Goal: Information Seeking & Learning: Learn about a topic

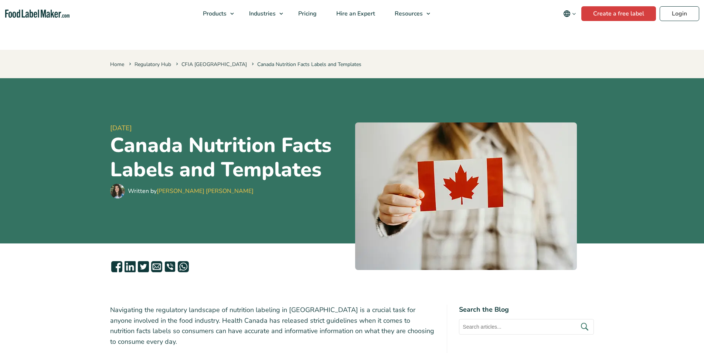
scroll to position [172, 0]
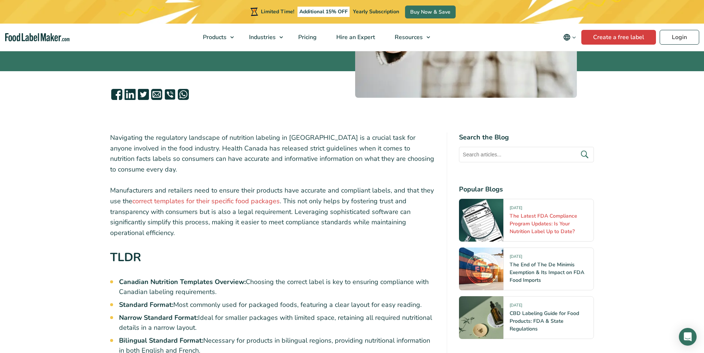
click at [540, 221] on link "The Latest FDA Compliance Program Updates: Is Your Nutrition Label Up to Date?" at bounding box center [543, 224] width 68 height 23
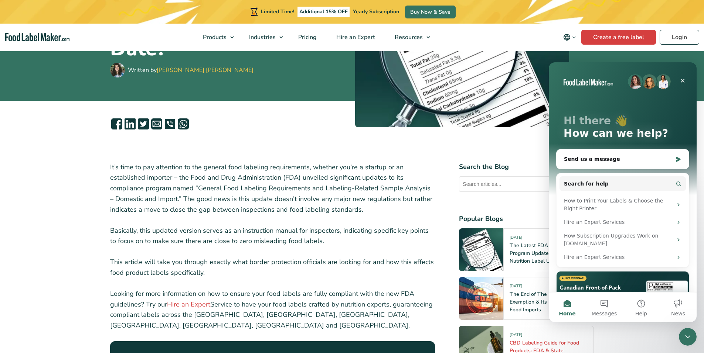
scroll to position [259, 0]
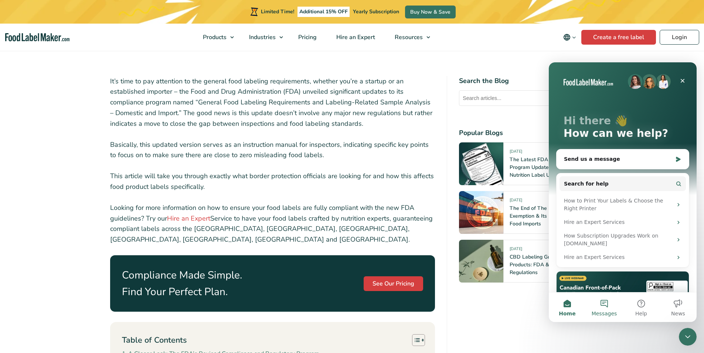
click at [607, 308] on button "Messages" at bounding box center [603, 308] width 37 height 30
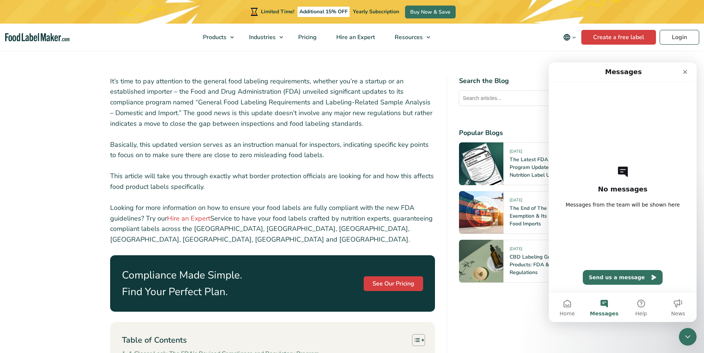
click at [609, 203] on span "Messages from the team will be shown here" at bounding box center [623, 204] width 114 height 7
click at [629, 276] on button "Send us a message" at bounding box center [622, 277] width 80 height 15
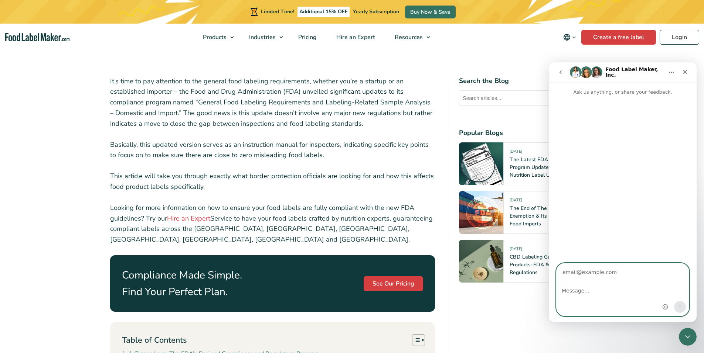
click at [619, 295] on textarea "Message…" at bounding box center [622, 289] width 132 height 13
click at [618, 273] on input "Your email" at bounding box center [622, 273] width 123 height 19
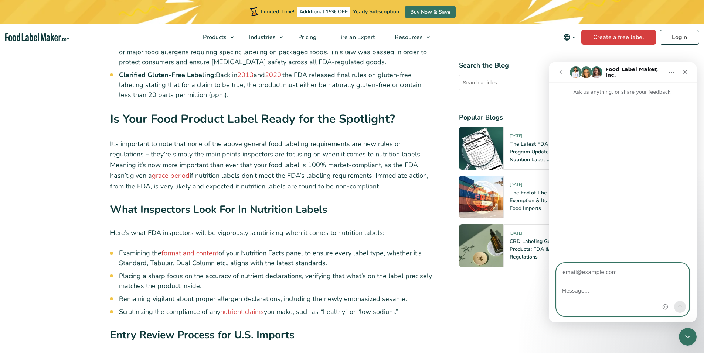
scroll to position [1465, 0]
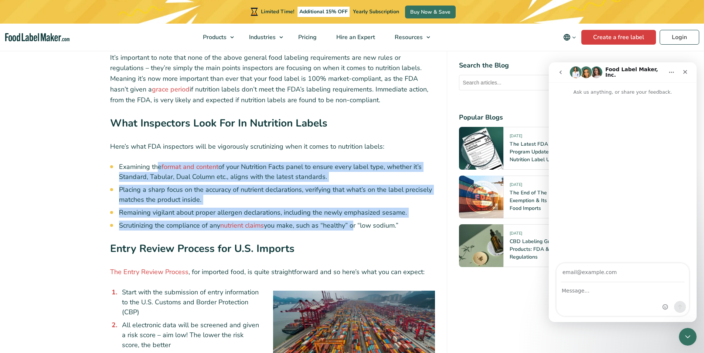
drag, startPoint x: 159, startPoint y: 134, endPoint x: 353, endPoint y: 190, distance: 202.6
click at [353, 190] on ul "Examining the format and content of your Nutrition Facts panel to ensure every …" at bounding box center [277, 196] width 316 height 69
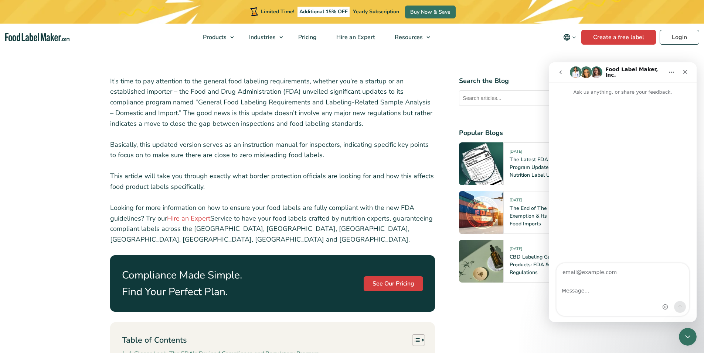
scroll to position [0, 0]
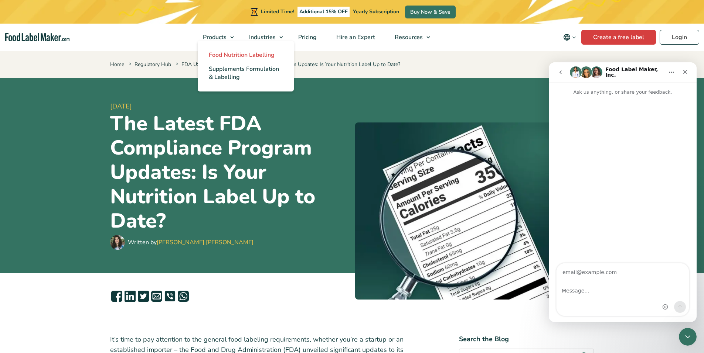
click at [239, 56] on span "Food Nutrition Labelling" at bounding box center [242, 55] width 66 height 8
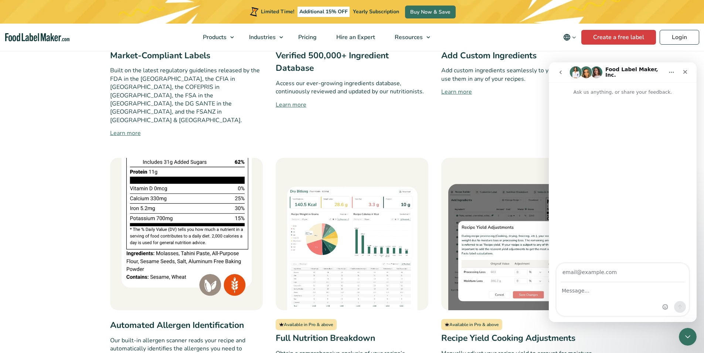
scroll to position [603, 0]
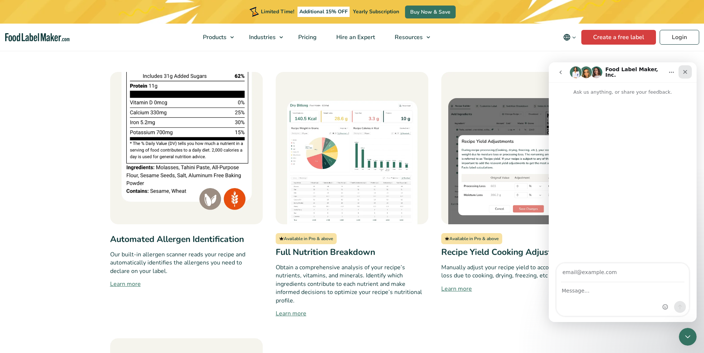
click at [687, 74] on icon "Close" at bounding box center [685, 72] width 6 height 6
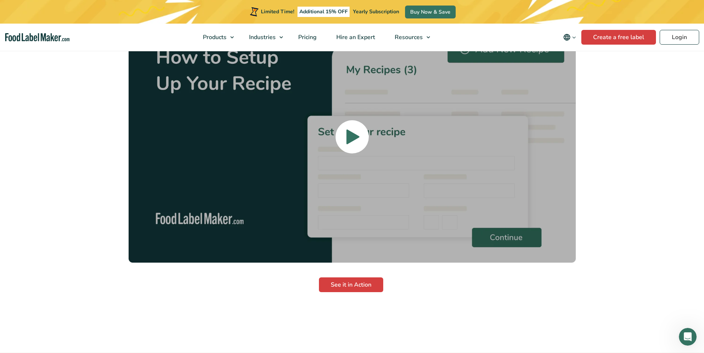
scroll to position [1637, 0]
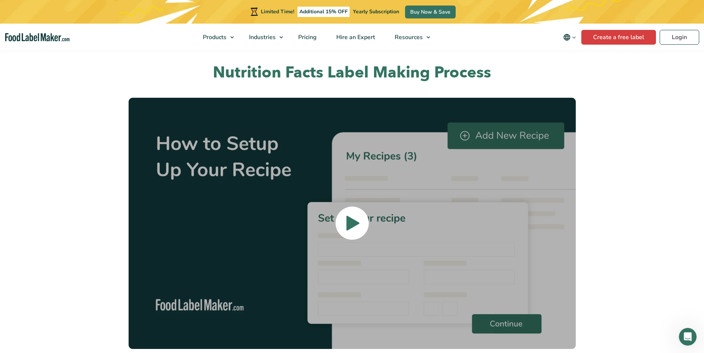
click at [350, 216] on icon at bounding box center [352, 223] width 13 height 15
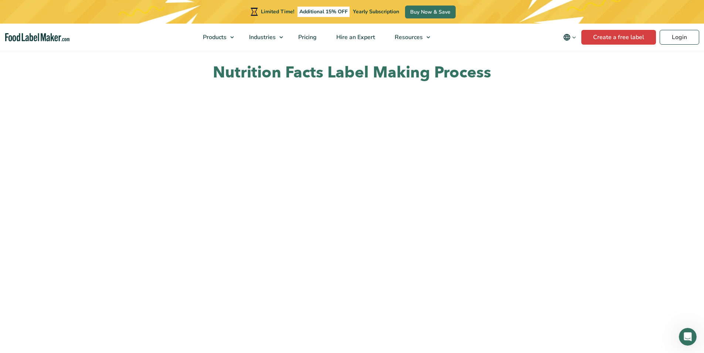
click at [646, 121] on section "Nutrition Facts Label Making Process See it in Action" at bounding box center [352, 236] width 704 height 406
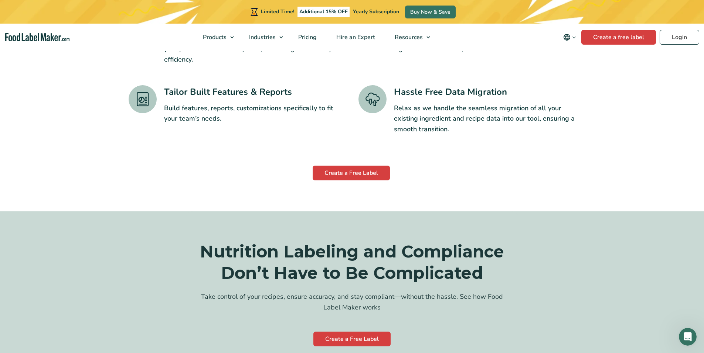
scroll to position [1207, 0]
